Goal: Use online tool/utility: Utilize a website feature to perform a specific function

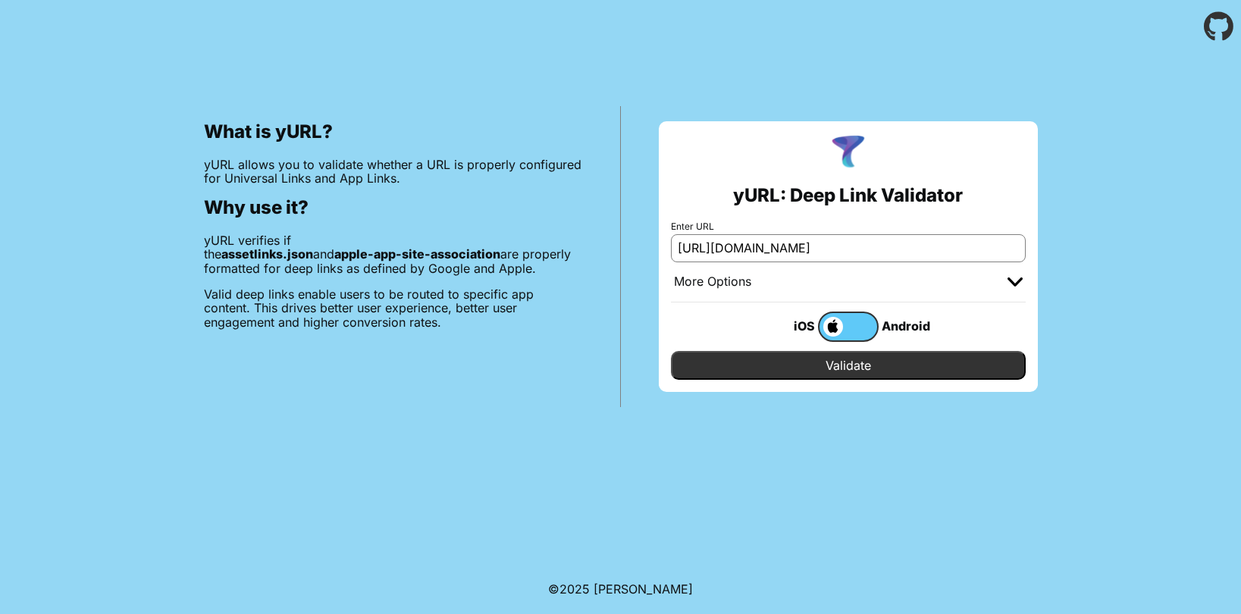
type input "[URL][DOMAIN_NAME]"
click at [840, 362] on input "Validate" at bounding box center [848, 365] width 355 height 29
